Goal: Task Accomplishment & Management: Manage account settings

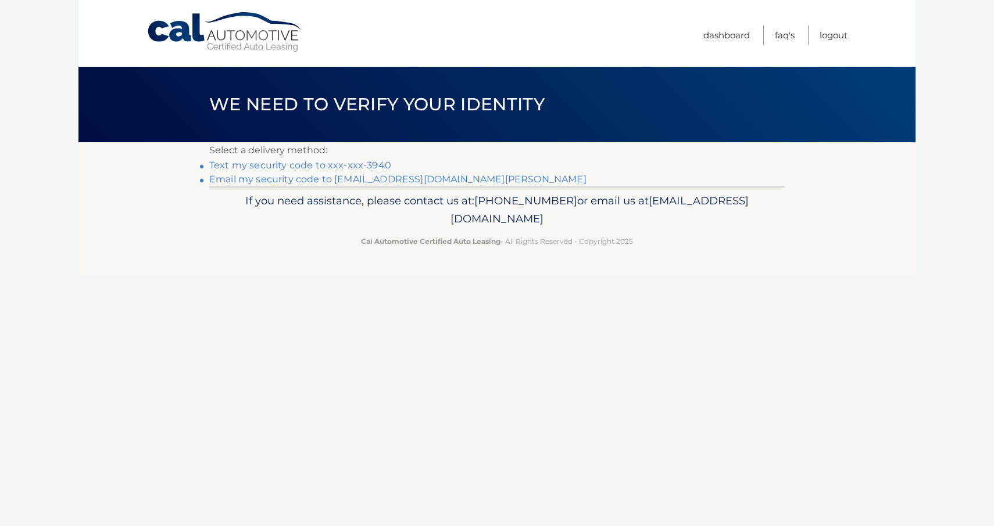
click at [311, 167] on link "Text my security code to xxx-xxx-3940" at bounding box center [300, 165] width 182 height 11
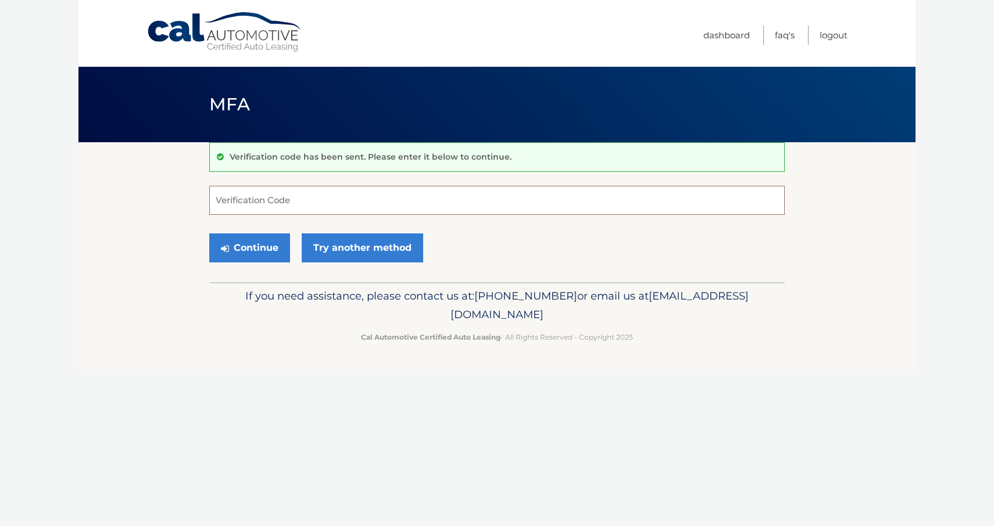
click at [277, 206] on input "Verification Code" at bounding box center [496, 200] width 575 height 29
type input "498840"
click at [255, 246] on button "Continue" at bounding box center [249, 248] width 81 height 29
